Goal: Task Accomplishment & Management: Use online tool/utility

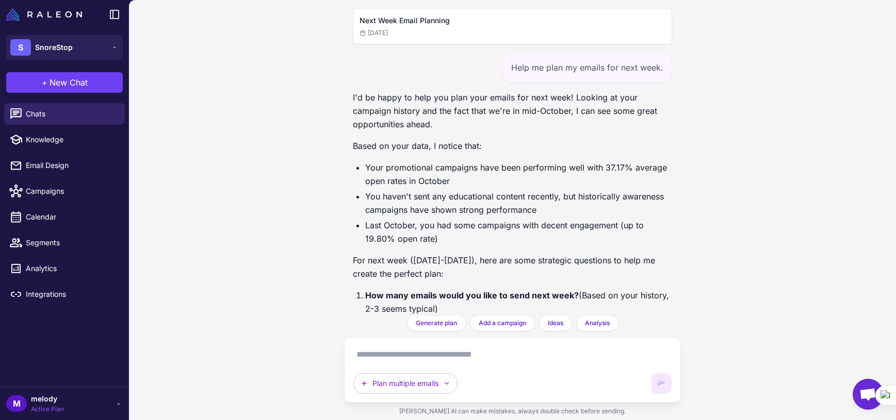
scroll to position [1596, 0]
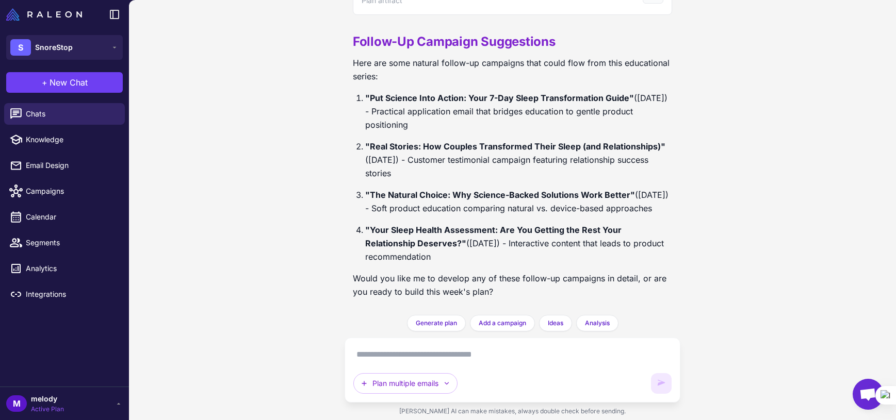
click at [477, 354] on textarea at bounding box center [512, 355] width 318 height 17
click at [430, 318] on button "Generate plan" at bounding box center [436, 323] width 59 height 17
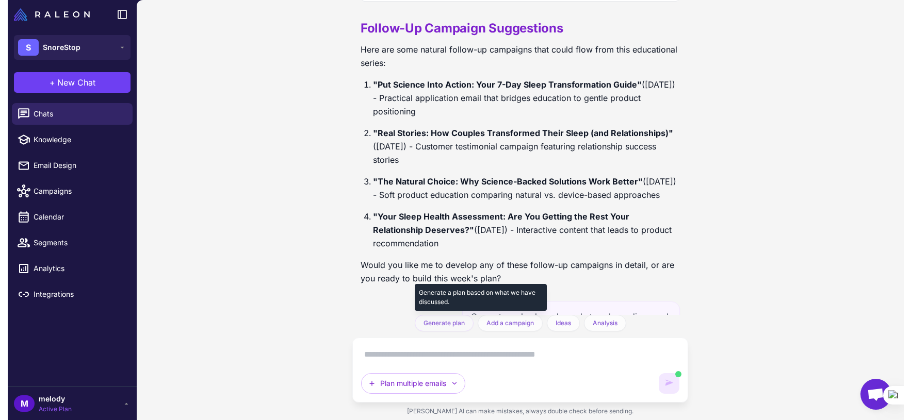
scroll to position [1680, 0]
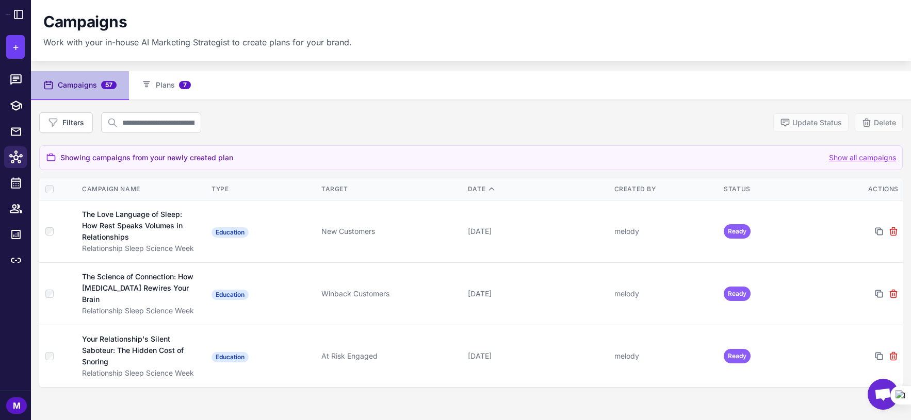
scroll to position [52, 0]
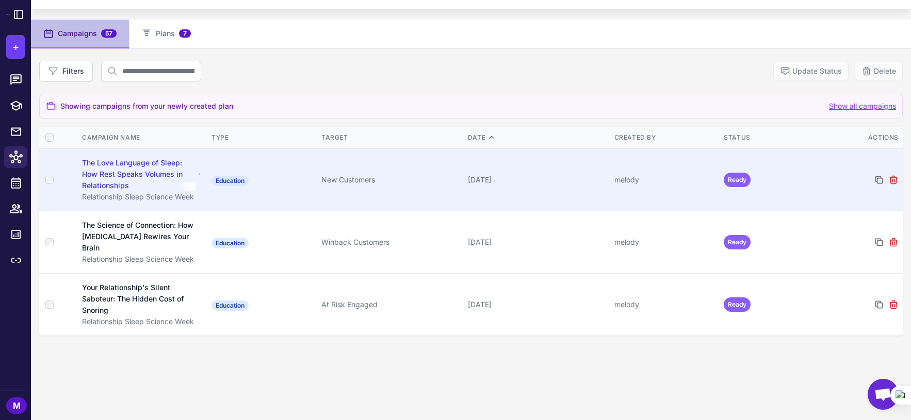
click at [161, 180] on div "The Love Language of Sleep: How Rest Speaks Volumes in Relationships" at bounding box center [138, 174] width 113 height 34
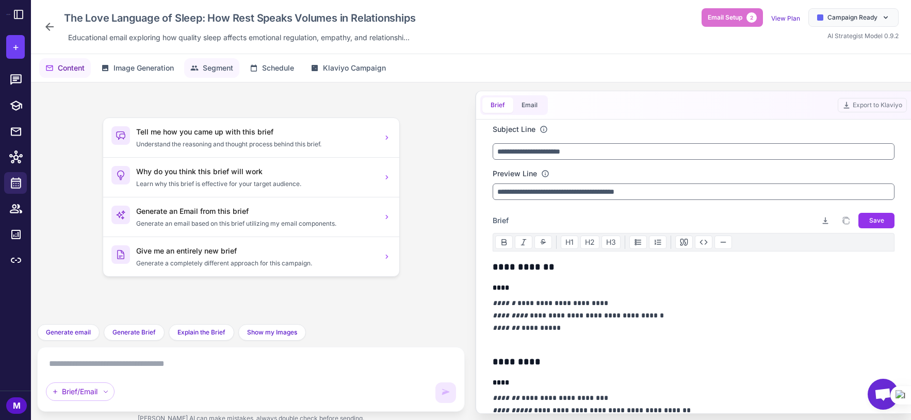
click at [215, 73] on span "Segment" at bounding box center [218, 67] width 30 height 11
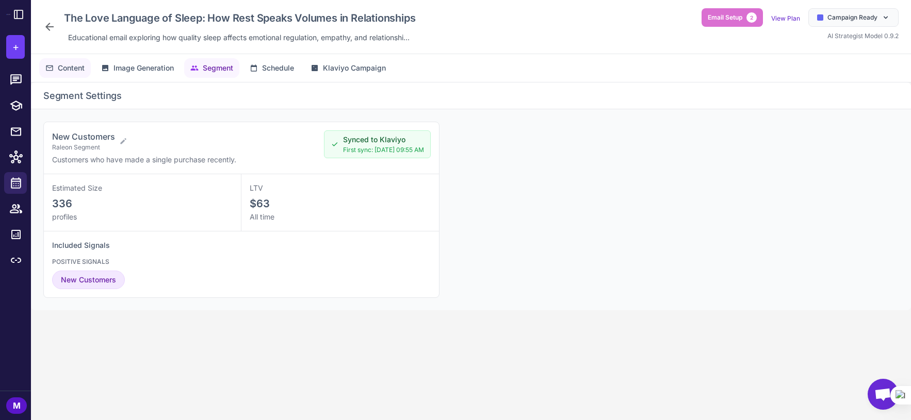
click at [65, 73] on span "Content" at bounding box center [71, 67] width 27 height 11
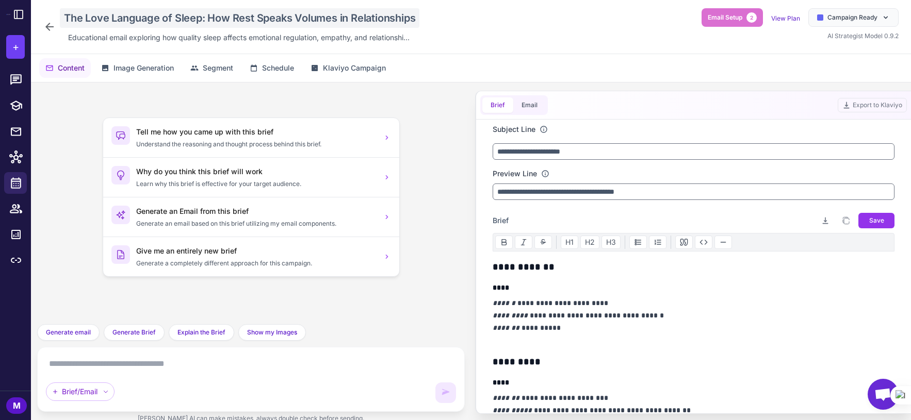
click at [378, 24] on div "The Love Language of Sleep: How Rest Speaks Volumes in Relationships" at bounding box center [240, 18] width 360 height 20
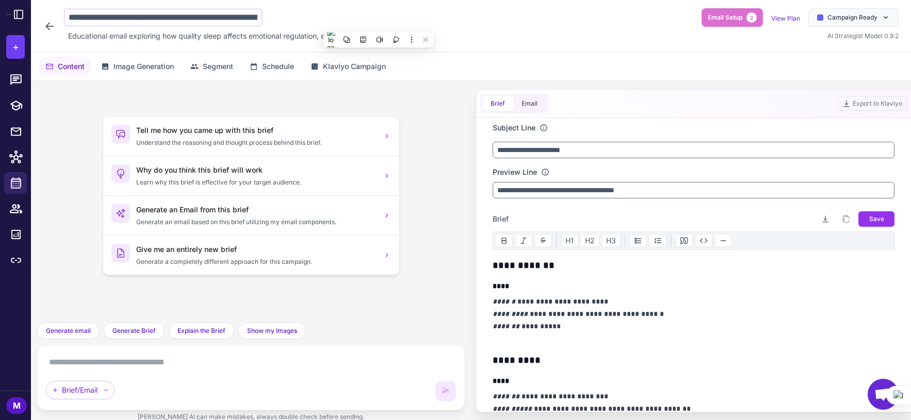
scroll to position [0, 100]
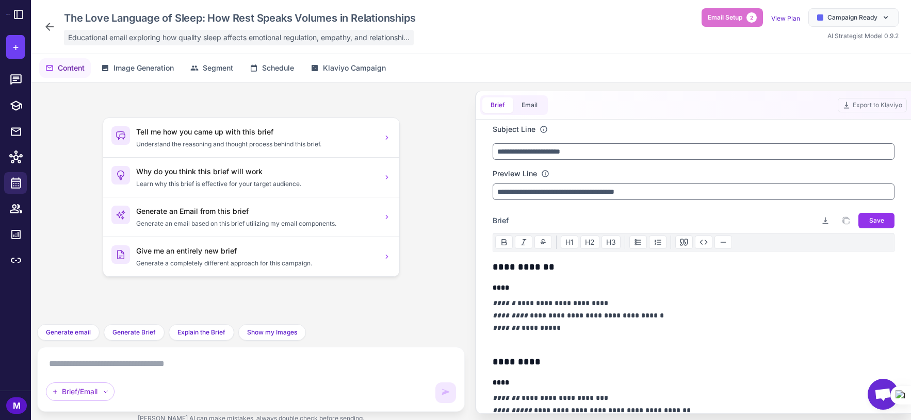
click at [233, 38] on span "Educational email exploring how quality sleep affects emotional regulation, emp…" at bounding box center [238, 37] width 341 height 11
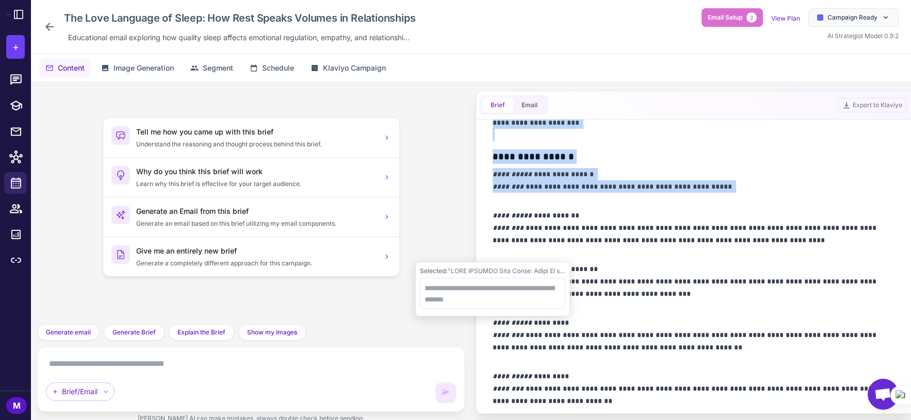
scroll to position [449, 0]
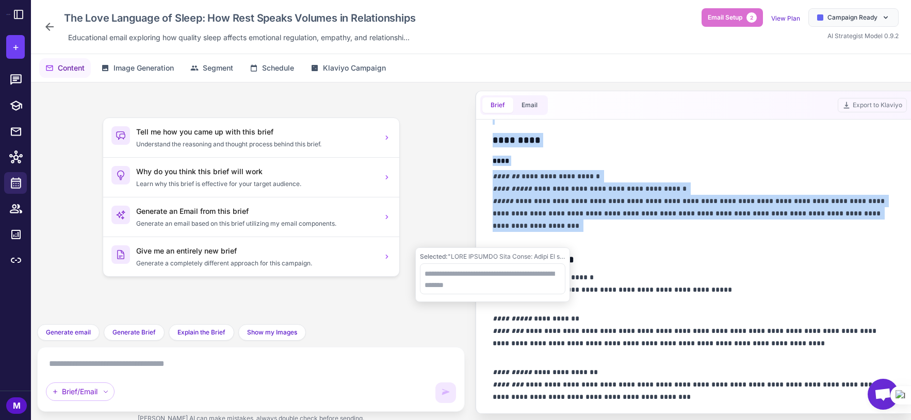
drag, startPoint x: 494, startPoint y: 162, endPoint x: 644, endPoint y: 233, distance: 165.7
click at [644, 233] on div "**********" at bounding box center [694, 187] width 402 height 753
copy div "**********"
click at [700, 168] on div "**********" at bounding box center [694, 187] width 402 height 753
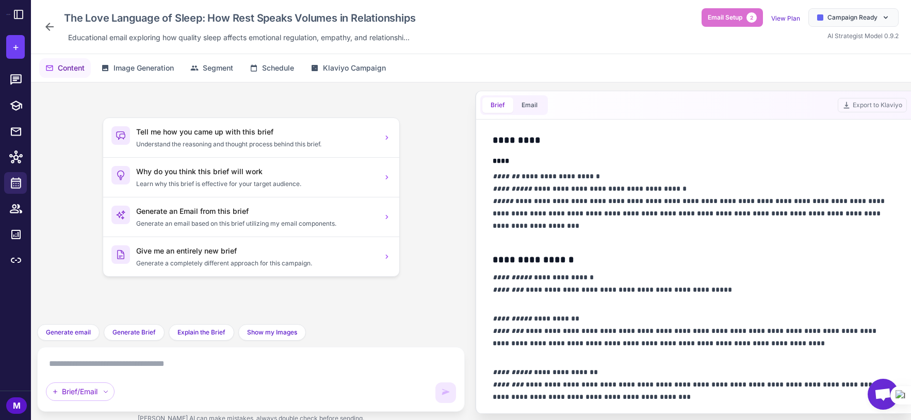
click at [625, 119] on div "Brief Email Export to Klaviyo" at bounding box center [693, 105] width 435 height 28
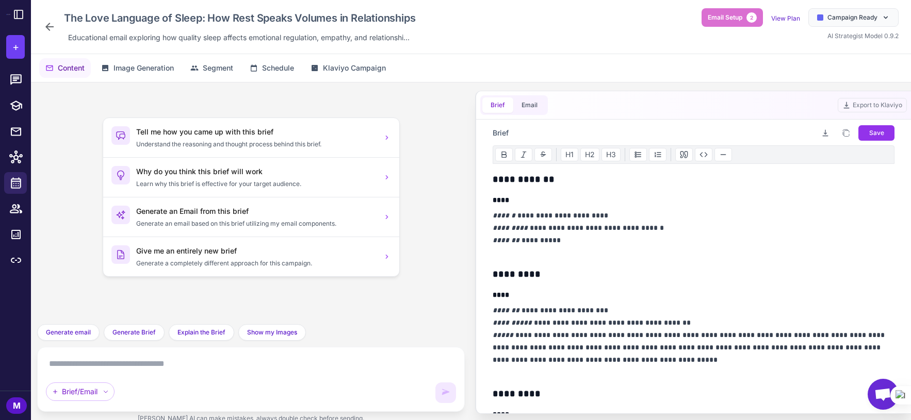
scroll to position [0, 0]
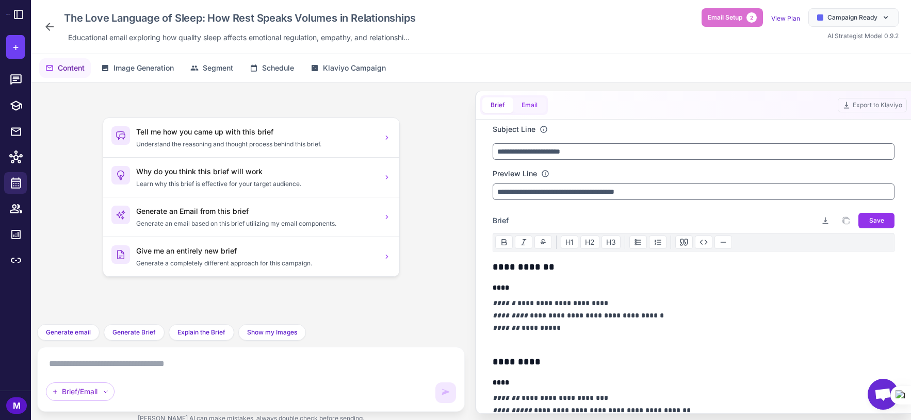
click at [537, 104] on button "Email" at bounding box center [529, 104] width 32 height 15
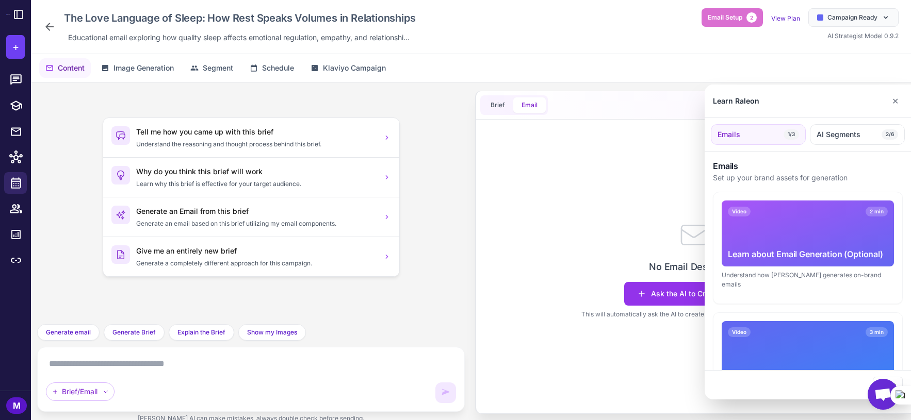
click at [494, 104] on div at bounding box center [455, 210] width 911 height 420
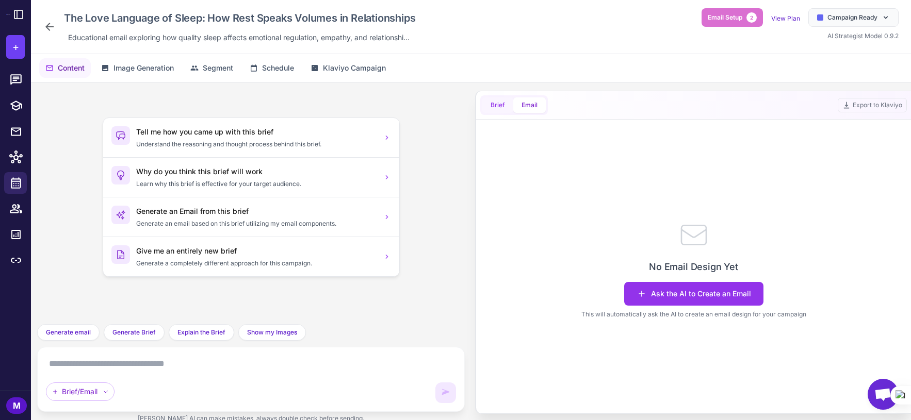
click at [494, 104] on span "Brief" at bounding box center [498, 105] width 14 height 9
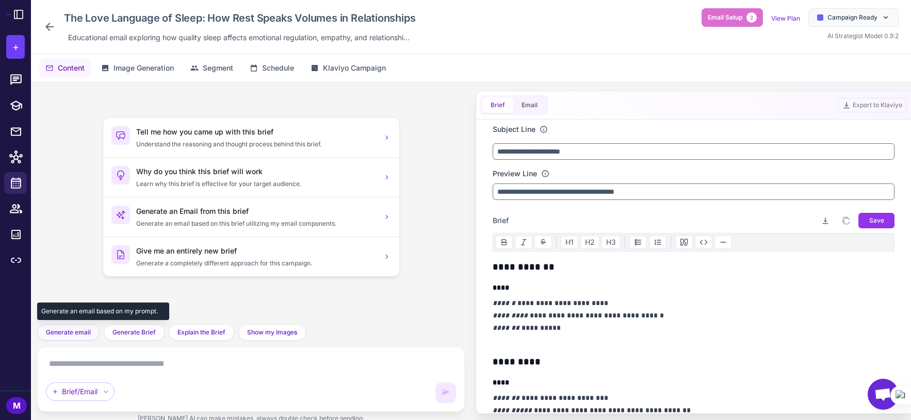
click at [72, 337] on span "Generate email" at bounding box center [68, 332] width 45 height 9
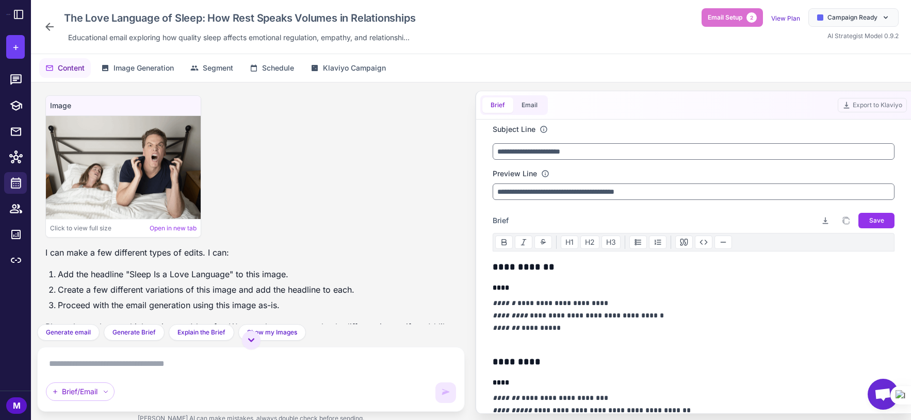
scroll to position [459, 0]
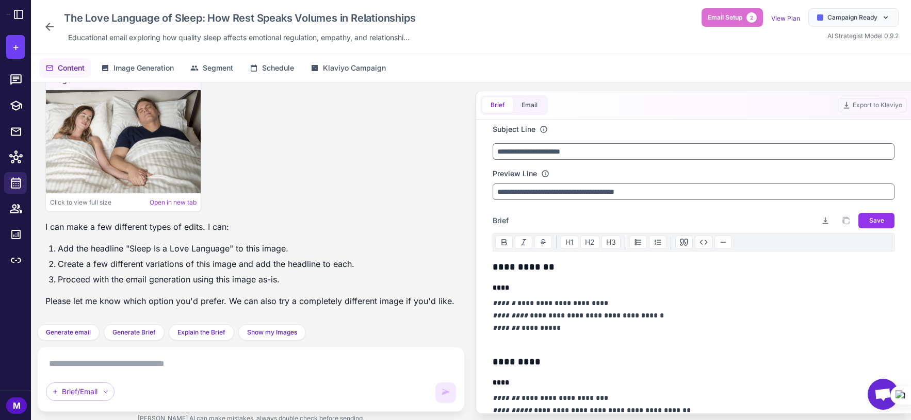
click at [189, 366] on textarea at bounding box center [251, 364] width 410 height 17
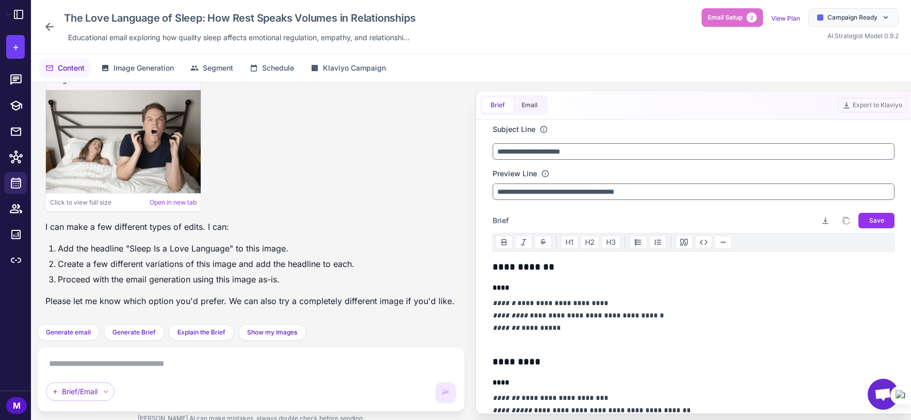
type textarea "*"
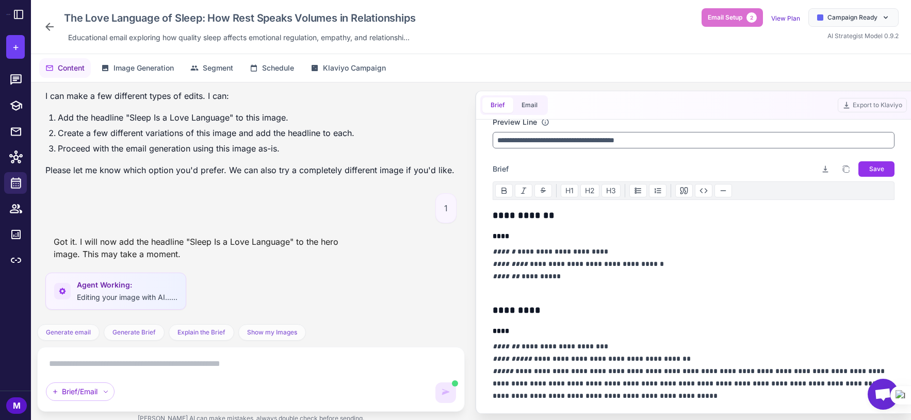
scroll to position [0, 0]
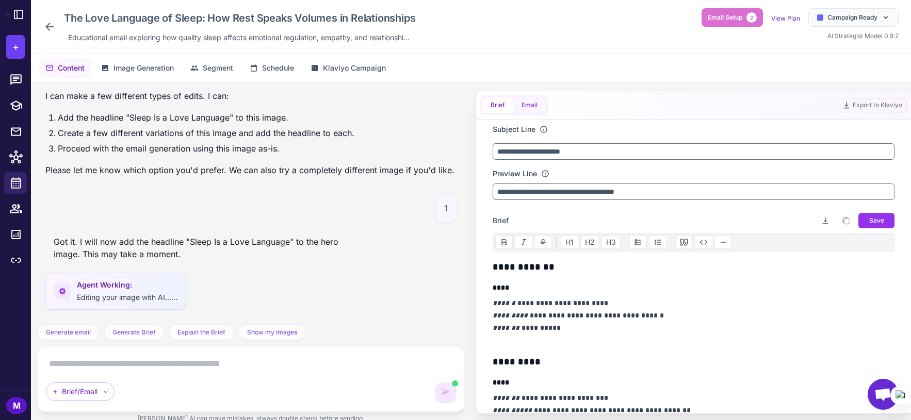
click at [529, 102] on button "Email" at bounding box center [529, 104] width 32 height 15
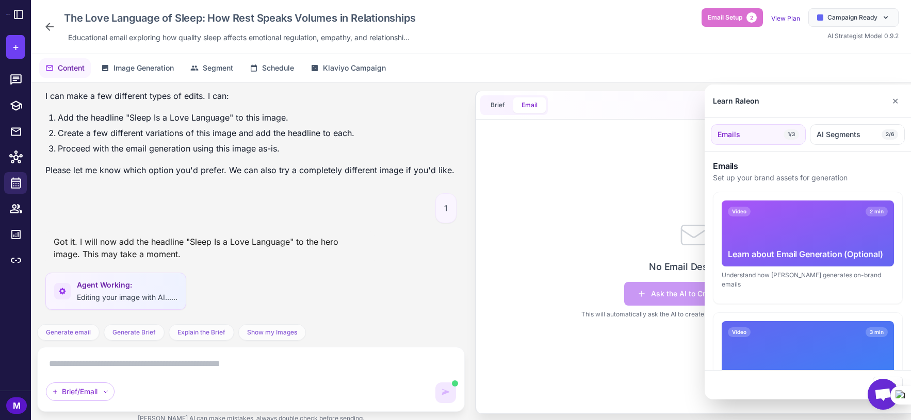
click at [494, 106] on div at bounding box center [455, 210] width 911 height 420
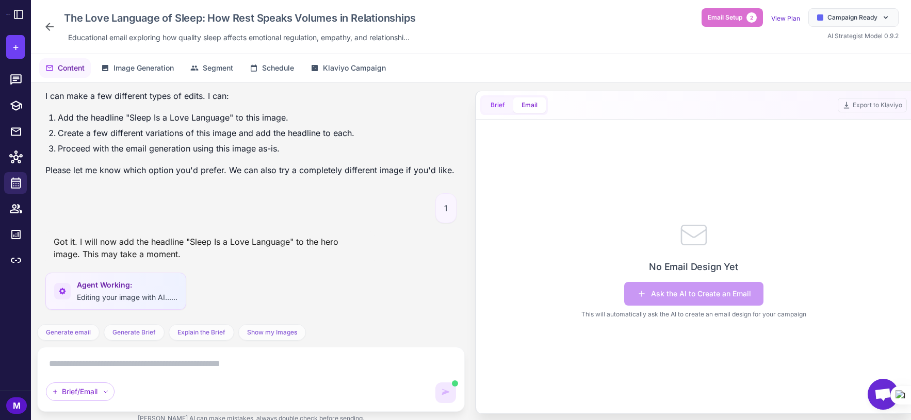
scroll to position [839, 0]
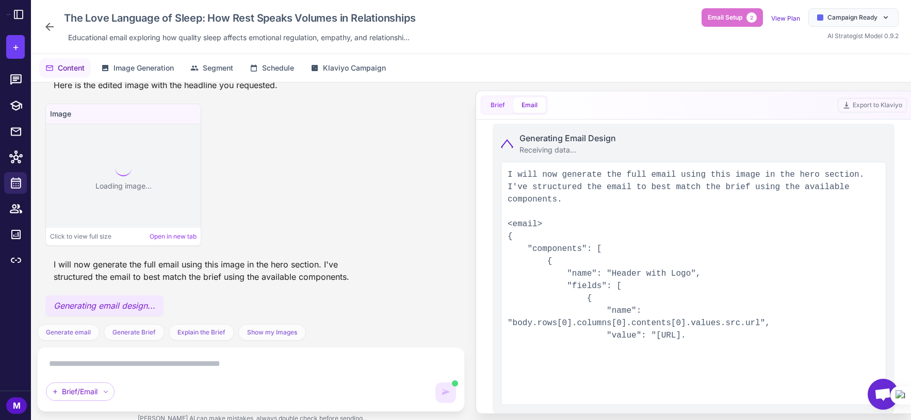
click at [493, 106] on span "Brief" at bounding box center [498, 105] width 14 height 9
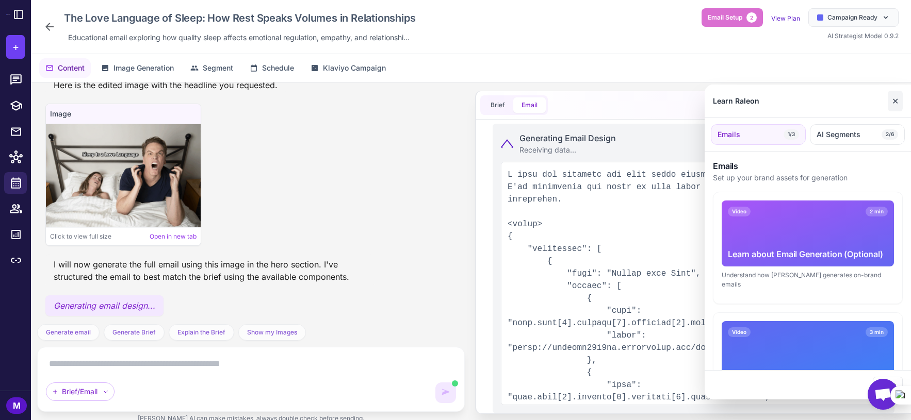
click at [894, 101] on button "✕" at bounding box center [895, 101] width 15 height 21
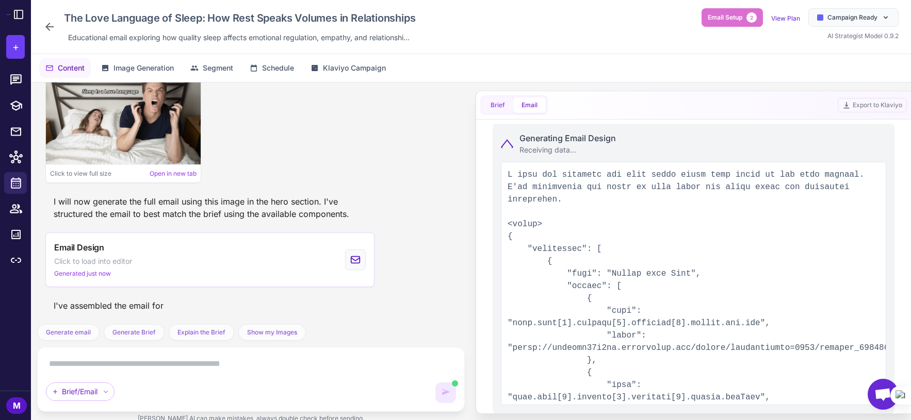
click at [490, 104] on button "Brief" at bounding box center [497, 104] width 31 height 15
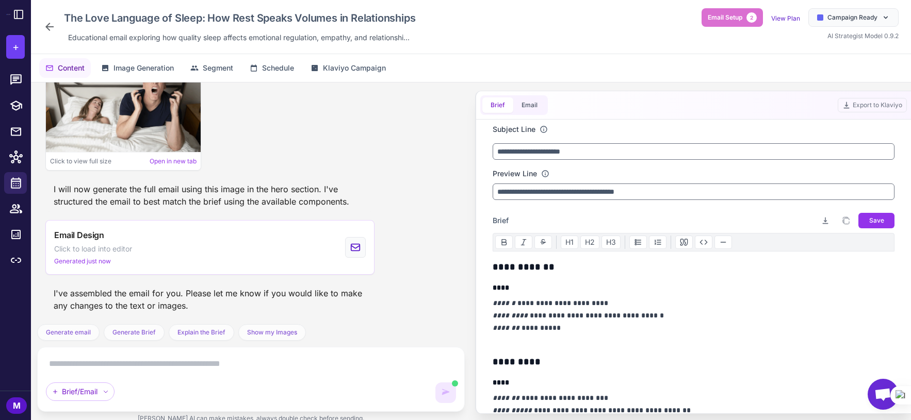
scroll to position [1069, 0]
click at [526, 106] on button "Email" at bounding box center [529, 104] width 32 height 15
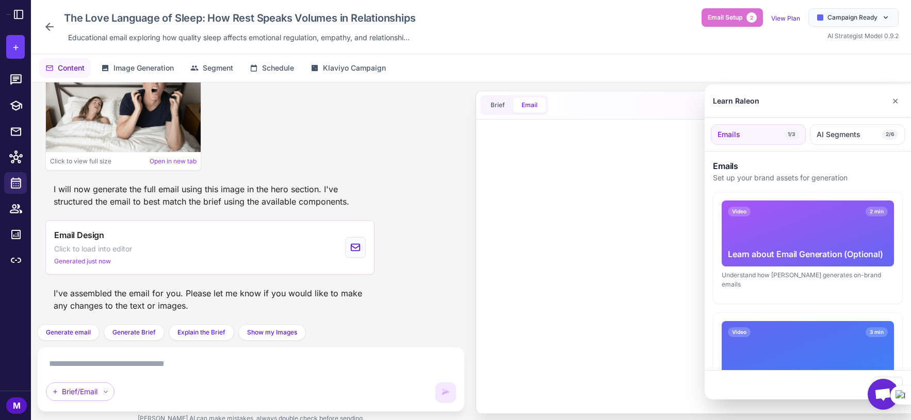
drag, startPoint x: 901, startPoint y: 99, endPoint x: 735, endPoint y: 138, distance: 170.7
click at [895, 99] on button "✕" at bounding box center [895, 101] width 15 height 21
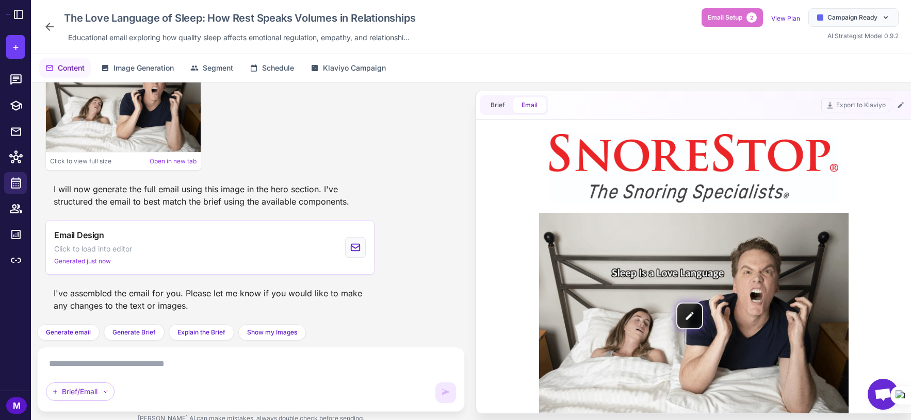
scroll to position [0, 0]
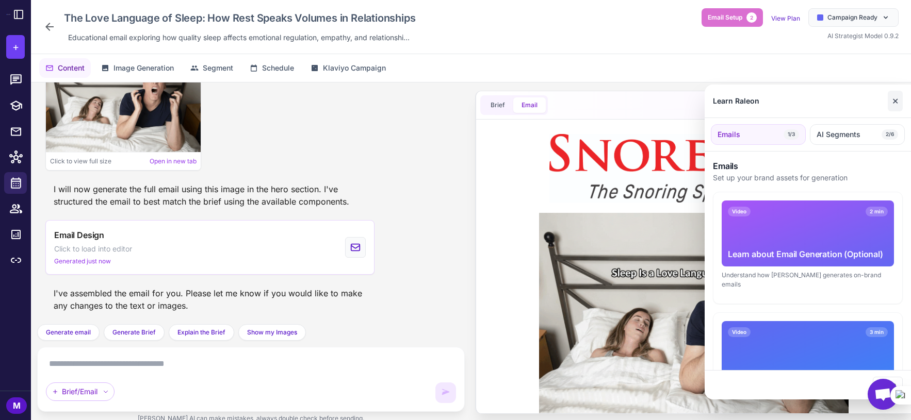
click at [890, 103] on button "✕" at bounding box center [895, 101] width 15 height 21
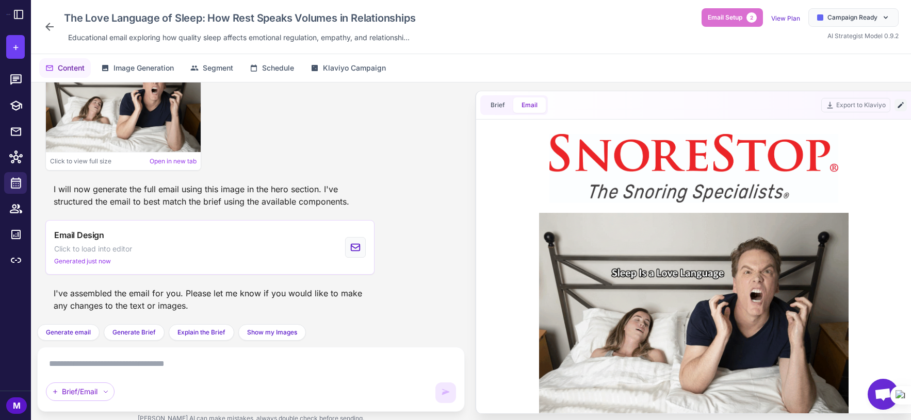
click at [895, 108] on icon at bounding box center [900, 105] width 8 height 8
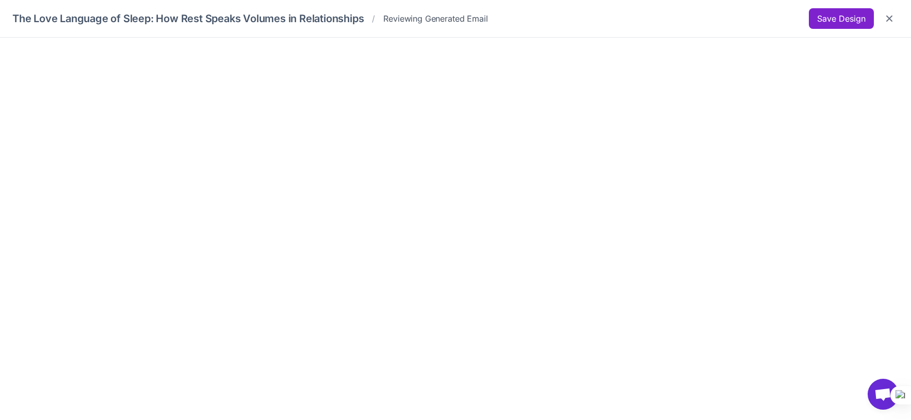
click at [828, 14] on button "Save Design" at bounding box center [841, 18] width 65 height 21
click at [886, 17] on icon "Close" at bounding box center [889, 18] width 10 height 10
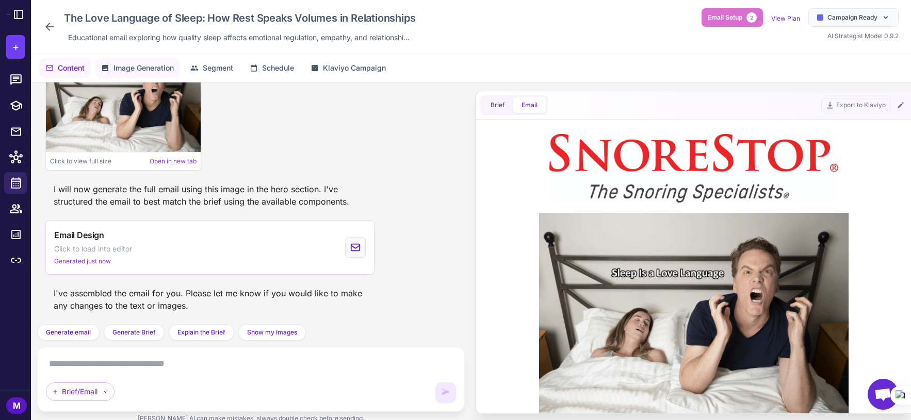
click at [141, 67] on span "Image Generation" at bounding box center [143, 67] width 60 height 11
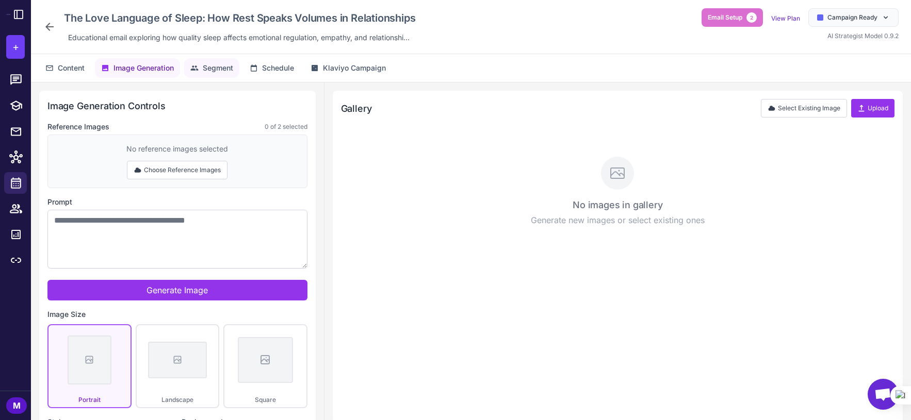
click at [202, 69] on button "Segment" at bounding box center [211, 68] width 55 height 20
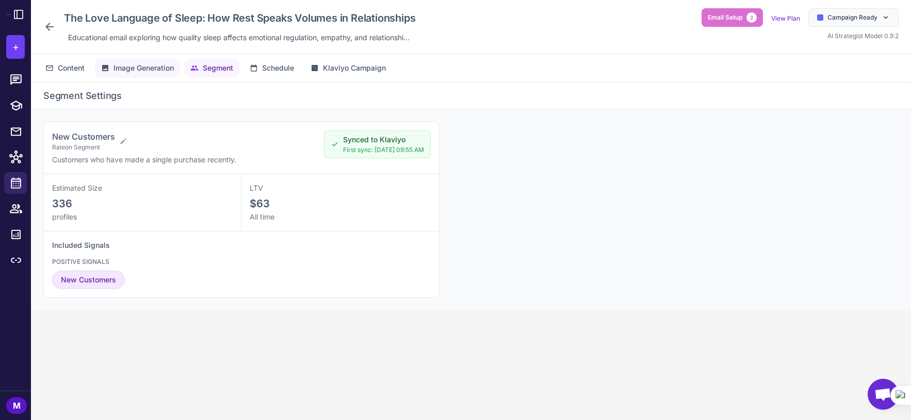
click at [136, 67] on span "Image Generation" at bounding box center [143, 67] width 60 height 11
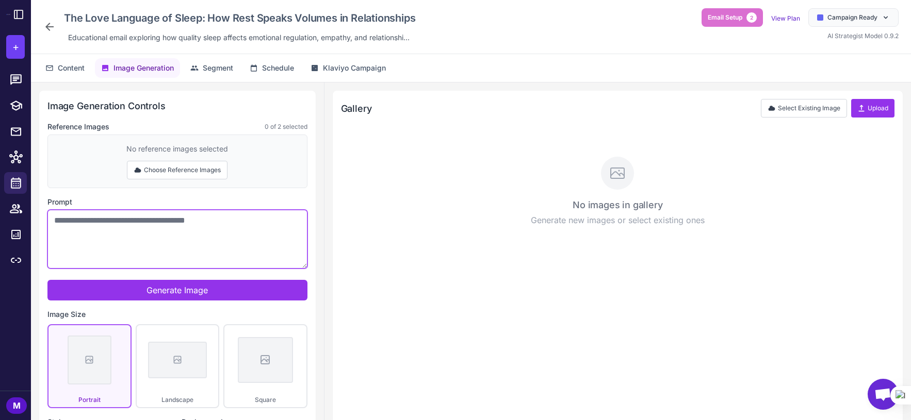
click at [123, 224] on textarea "Prompt" at bounding box center [177, 239] width 260 height 59
click at [57, 66] on button "Content" at bounding box center [65, 68] width 52 height 20
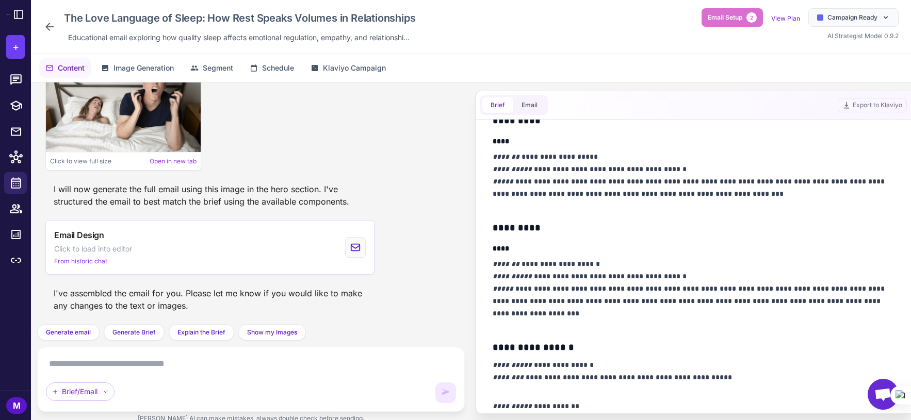
scroll to position [567, 0]
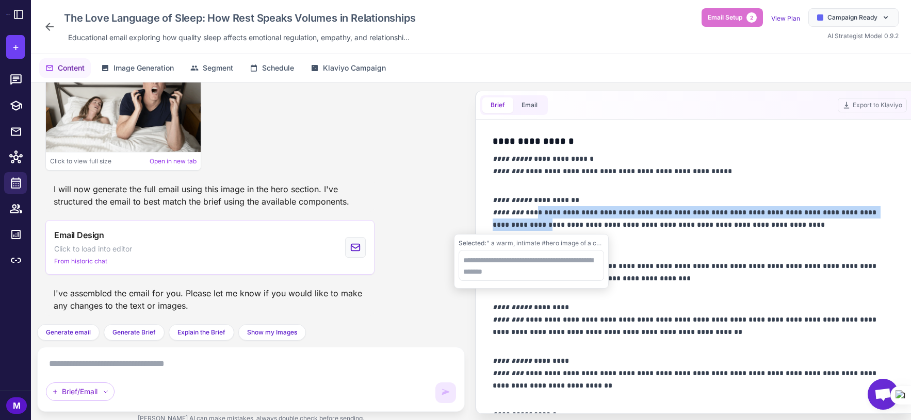
drag, startPoint x: 530, startPoint y: 224, endPoint x: 532, endPoint y: 213, distance: 11.6
click at [532, 213] on p "**********" at bounding box center [691, 219] width 397 height 50
copy p "**********"
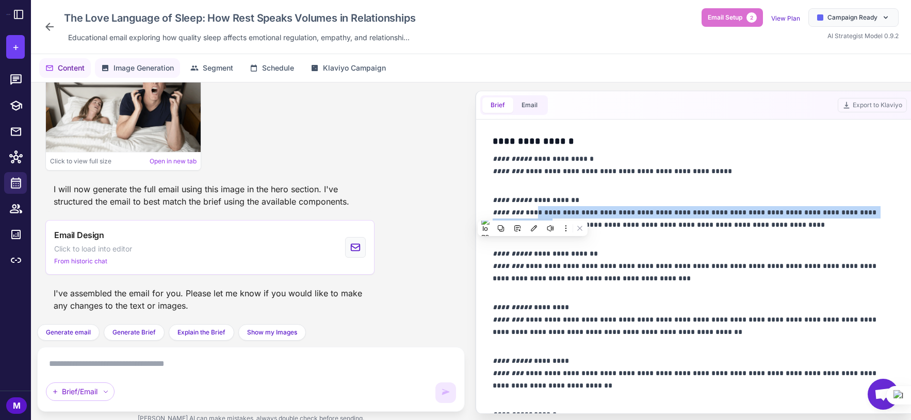
click at [160, 67] on span "Image Generation" at bounding box center [143, 67] width 60 height 11
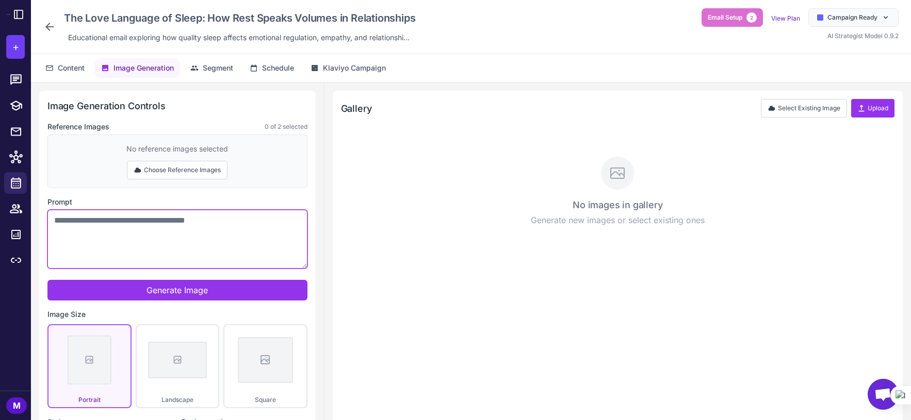
click at [164, 226] on textarea "Prompt" at bounding box center [177, 239] width 260 height 59
paste textarea "**********"
drag, startPoint x: 145, startPoint y: 219, endPoint x: 125, endPoint y: 219, distance: 20.6
click at [125, 219] on textarea "**********" at bounding box center [177, 239] width 260 height 59
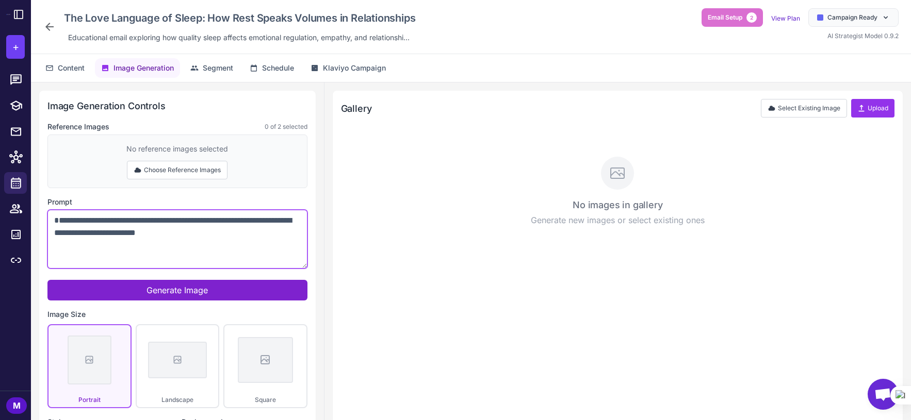
type textarea "**********"
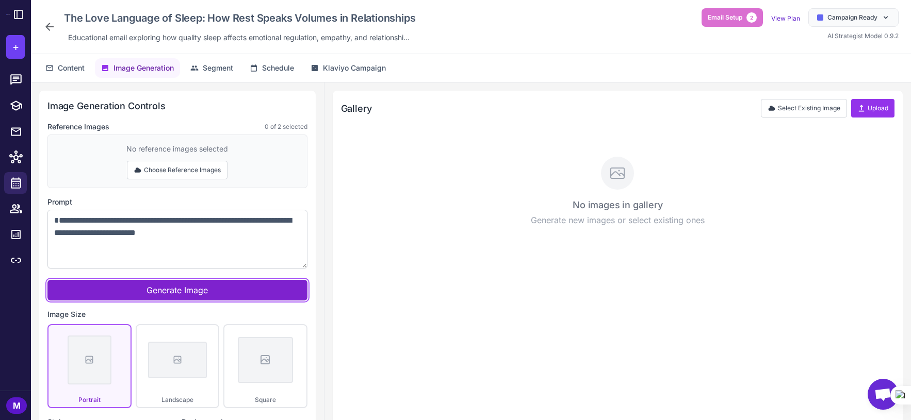
click at [217, 285] on button "Generate Image" at bounding box center [177, 290] width 260 height 21
